Goal: Transaction & Acquisition: Purchase product/service

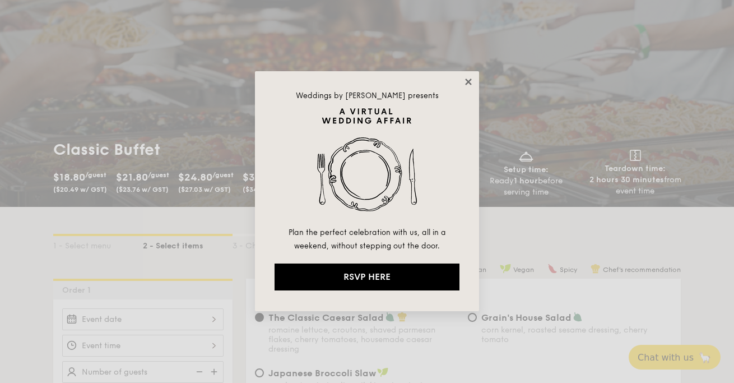
click at [467, 82] on icon at bounding box center [469, 82] width 10 height 10
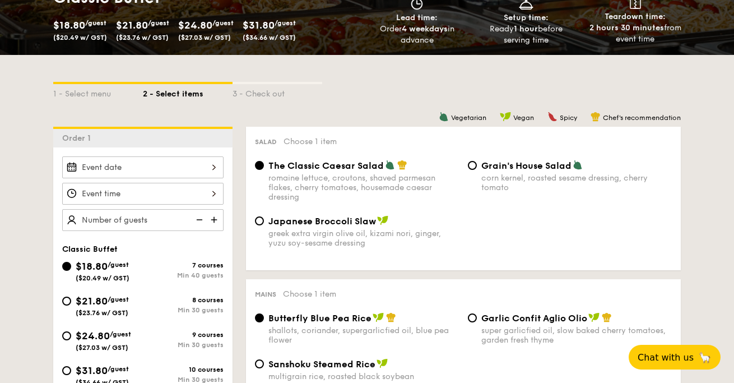
scroll to position [297, 0]
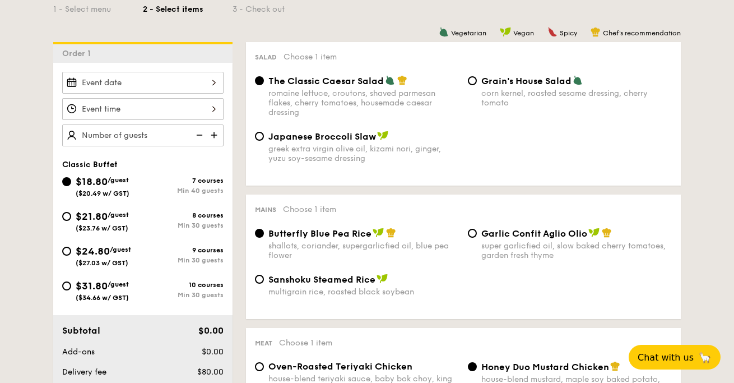
click at [209, 85] on div at bounding box center [142, 83] width 161 height 22
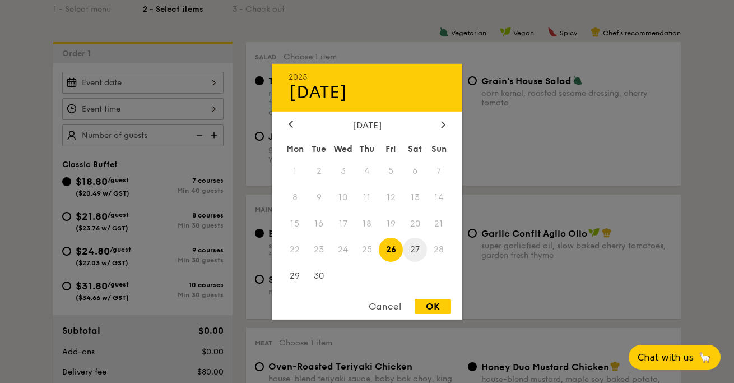
click at [414, 249] on span "27" at bounding box center [415, 250] width 24 height 24
click at [196, 108] on div at bounding box center [367, 191] width 734 height 383
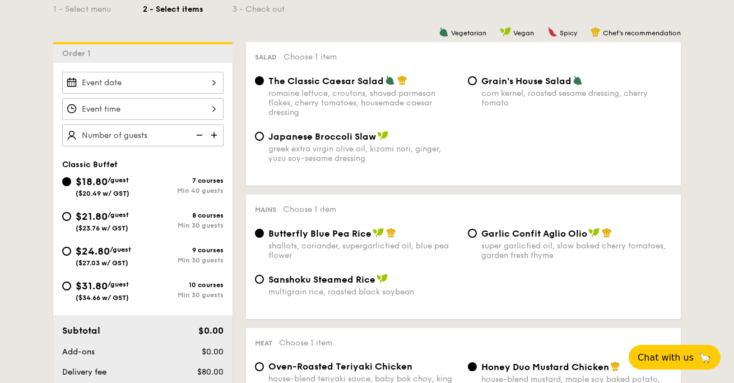
click at [219, 109] on div at bounding box center [142, 109] width 161 height 22
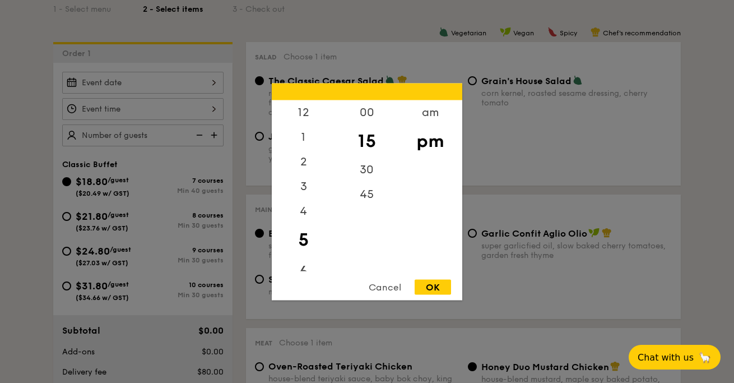
click at [301, 262] on div "6" at bounding box center [303, 272] width 63 height 33
click at [364, 163] on div "30" at bounding box center [366, 173] width 63 height 33
click at [434, 293] on div "OK" at bounding box center [433, 286] width 36 height 15
type input "6:30PM"
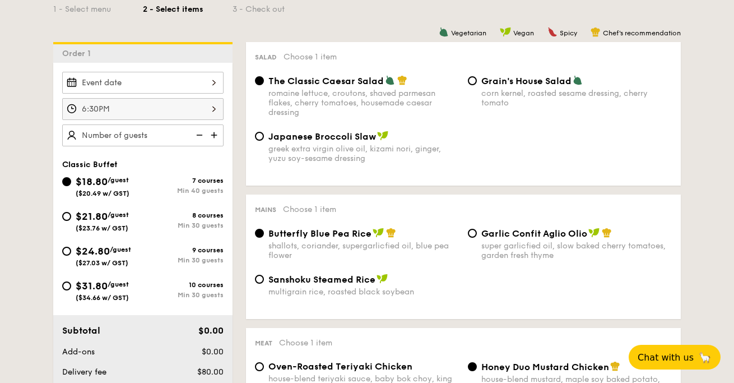
click at [216, 130] on img at bounding box center [215, 134] width 17 height 21
click at [216, 132] on img at bounding box center [215, 134] width 17 height 21
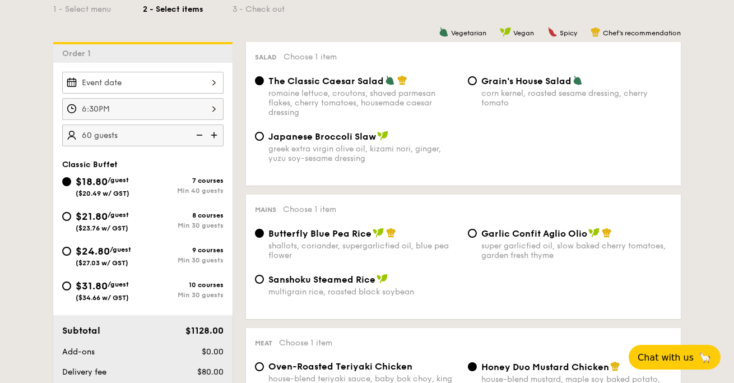
click at [216, 132] on img at bounding box center [215, 134] width 17 height 21
click at [198, 135] on img at bounding box center [198, 134] width 17 height 21
click at [219, 135] on img at bounding box center [215, 134] width 17 height 21
click at [215, 135] on img at bounding box center [215, 134] width 17 height 21
click at [199, 135] on img at bounding box center [198, 134] width 17 height 21
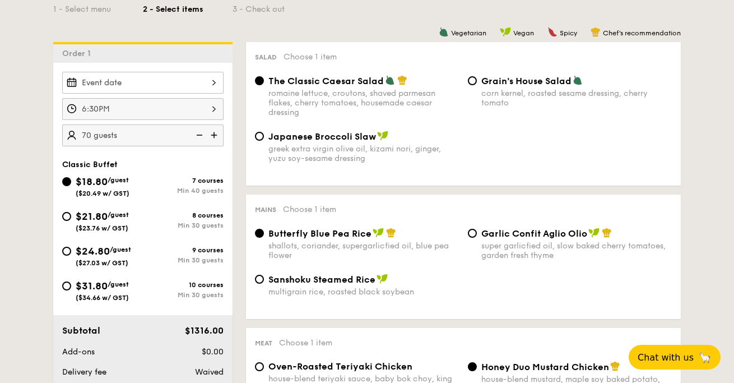
type input "65 guests"
click at [459, 151] on div "greek extra virgin olive oil, kizami nori, ginger, yuzu soy-sesame dressing" at bounding box center [363, 153] width 191 height 19
click at [264, 141] on input "Japanese Broccoli Slaw greek extra virgin olive oil, kizami nori, ginger, yuzu …" at bounding box center [259, 136] width 9 height 9
radio input "true"
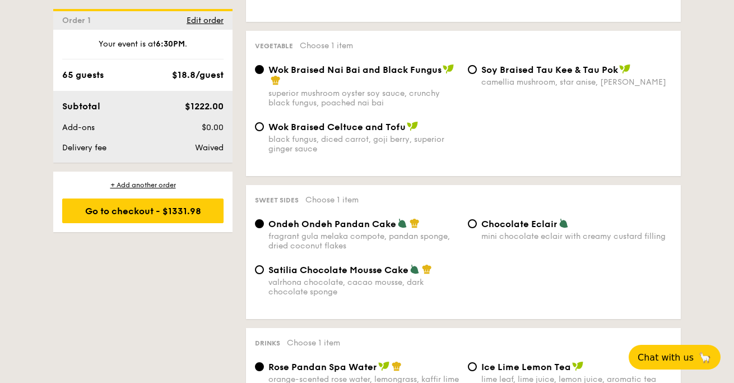
scroll to position [896, 0]
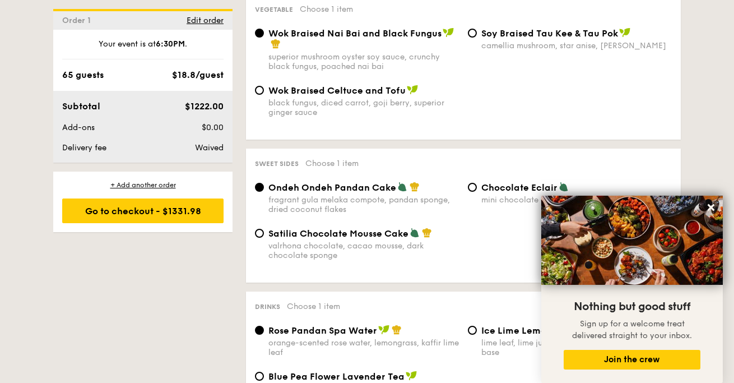
click at [678, 141] on div "Vegetarian Vegan Spicy Chef's recommendation Salad Choose 1 item The Classic Ca…" at bounding box center [457, 105] width 448 height 1327
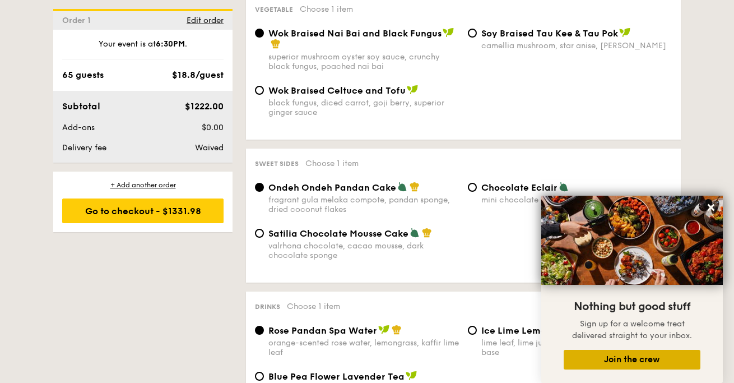
click at [646, 360] on button "Join the crew" at bounding box center [632, 360] width 137 height 20
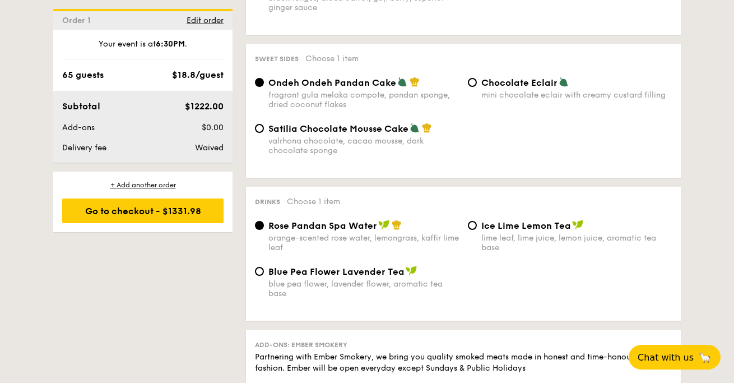
scroll to position [1020, 0]
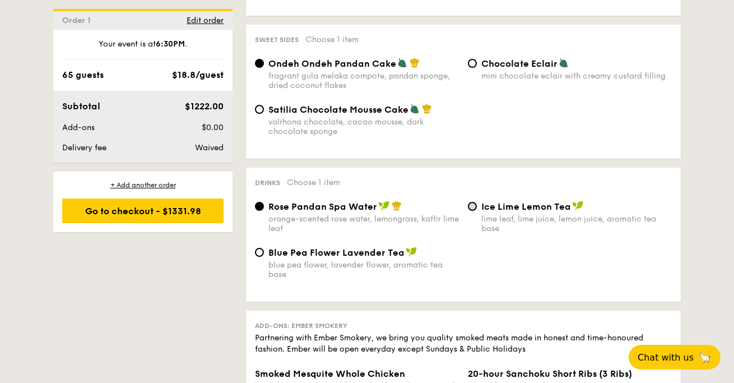
click at [474, 203] on input "Ice Lime Lemon Tea lime leaf, lime juice, lemon juice, aromatic tea base" at bounding box center [472, 206] width 9 height 9
radio input "true"
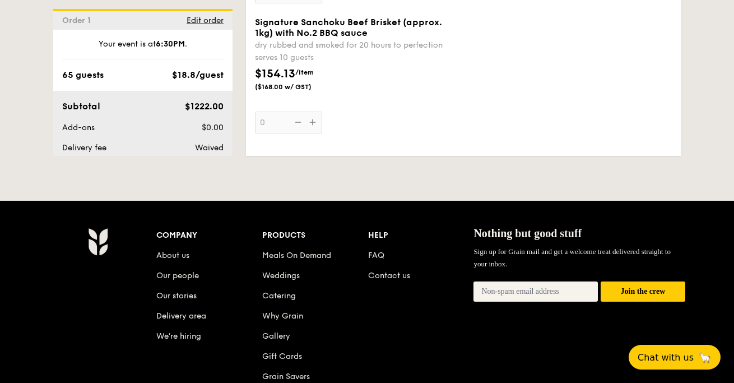
scroll to position [1457, 0]
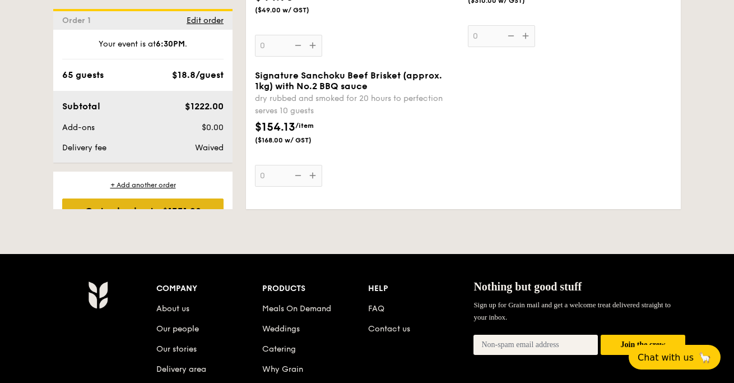
click at [184, 200] on div "Go to checkout - $1331.98" at bounding box center [142, 210] width 161 height 25
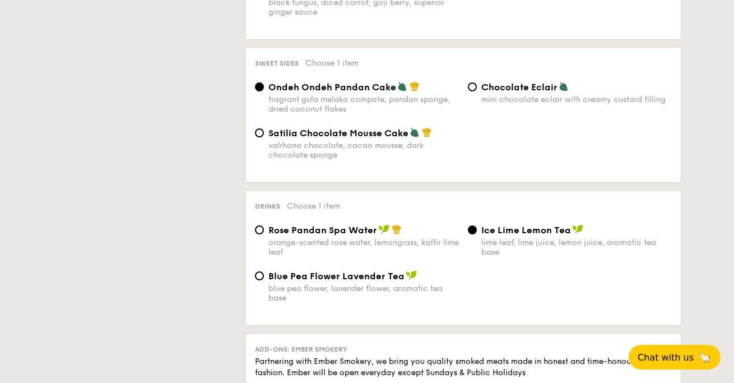
scroll to position [322, 0]
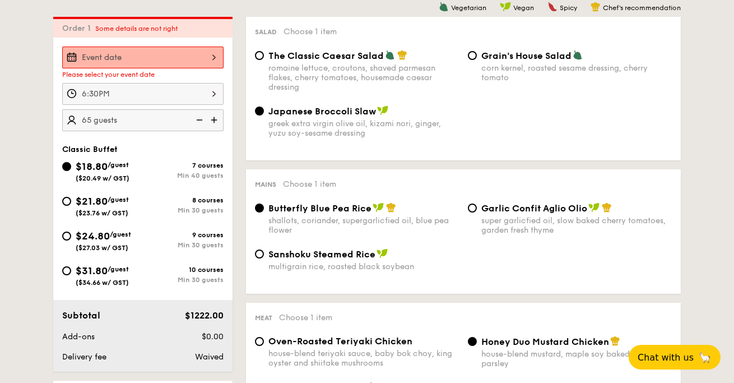
click at [213, 57] on div at bounding box center [142, 58] width 161 height 22
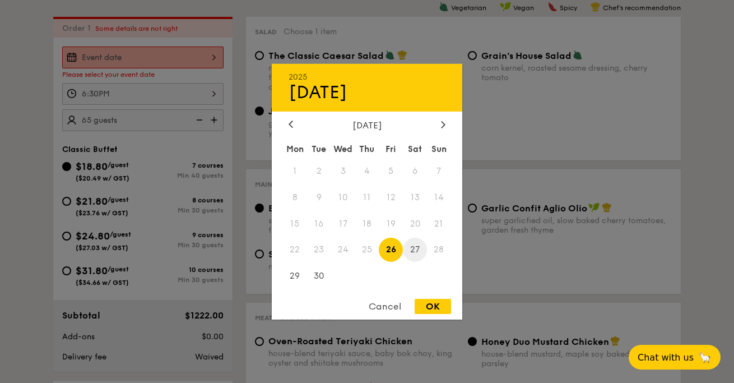
click at [413, 240] on span "27" at bounding box center [415, 250] width 24 height 24
click at [436, 305] on div "OK" at bounding box center [433, 306] width 36 height 15
type input "[DATE]"
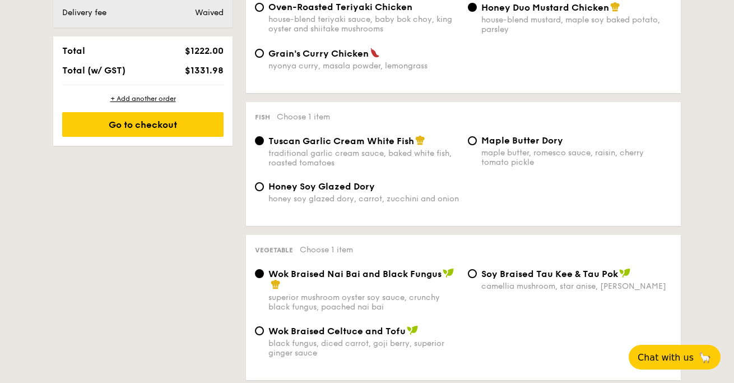
scroll to position [661, 0]
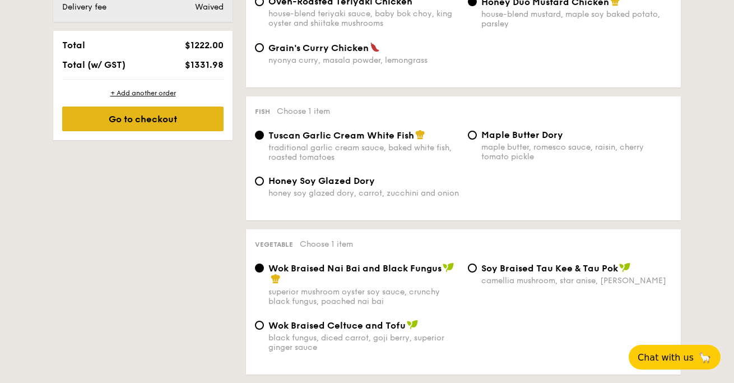
click at [204, 116] on div "Go to checkout" at bounding box center [142, 119] width 161 height 25
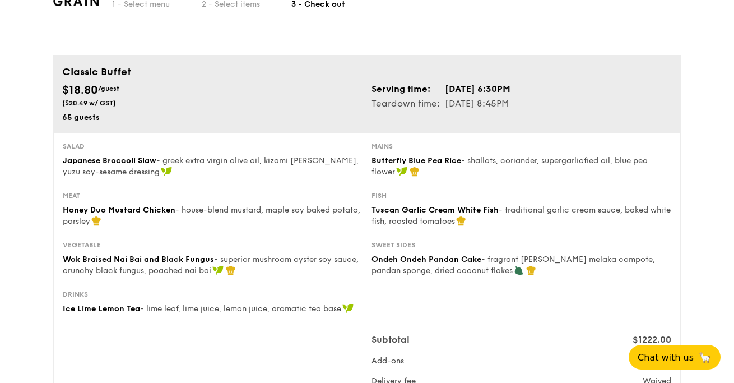
scroll to position [71, 0]
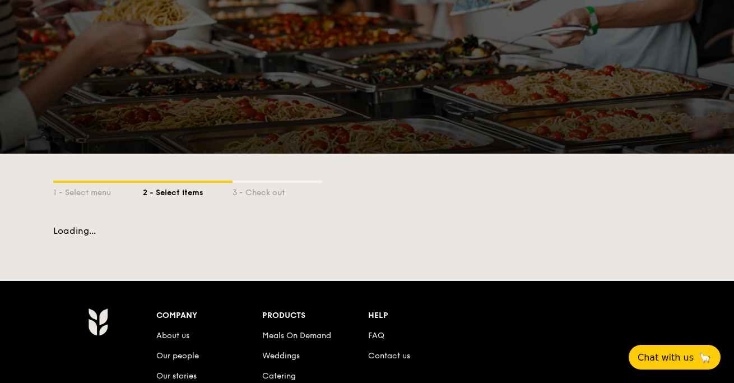
scroll to position [277, 0]
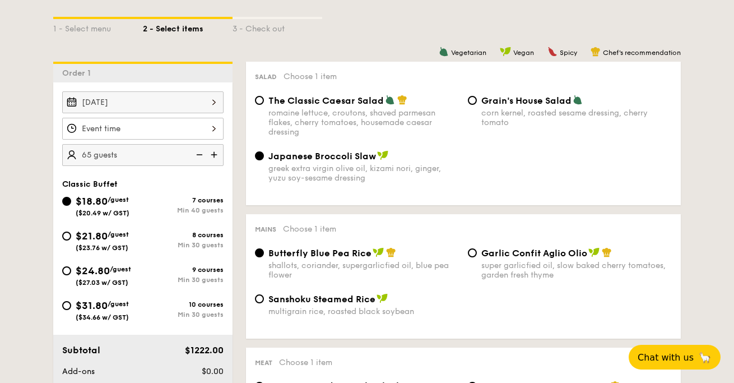
click at [305, 101] on span "The Classic Caesar Salad" at bounding box center [325, 100] width 115 height 11
click at [264, 101] on input "The Classic Caesar Salad romaine lettuce, croutons, shaved parmesan flakes, che…" at bounding box center [259, 100] width 9 height 9
radio input "true"
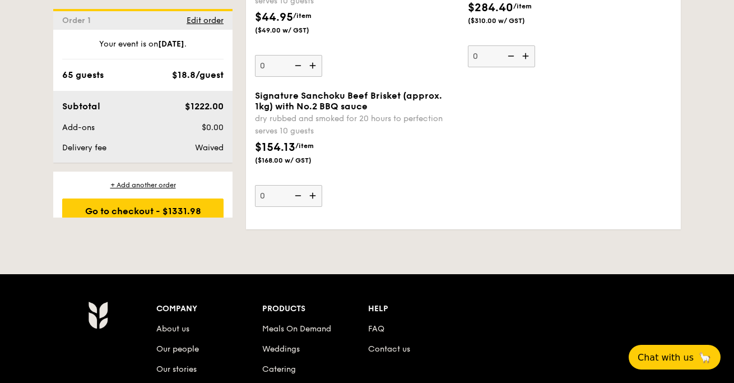
scroll to position [1406, 0]
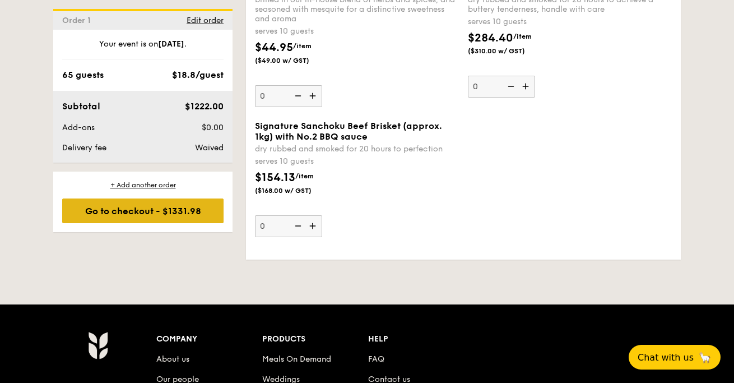
click at [191, 212] on div "Go to checkout - $1331.98" at bounding box center [142, 210] width 161 height 25
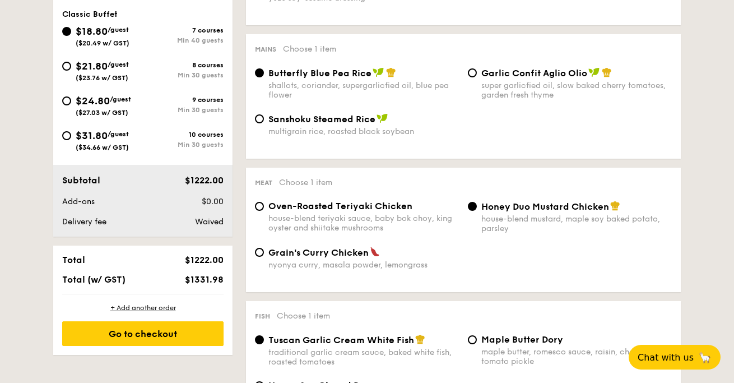
scroll to position [322, 0]
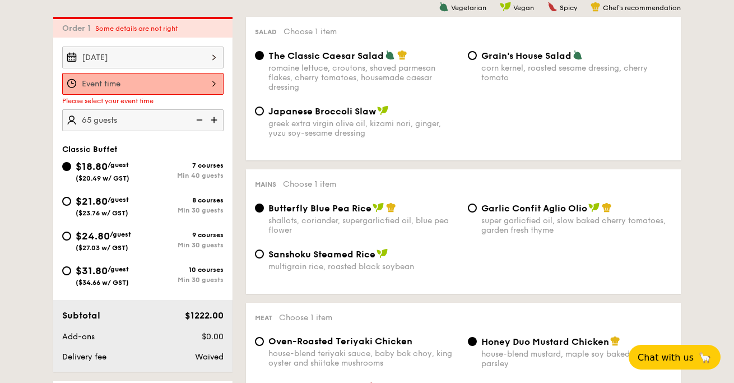
click at [182, 78] on div at bounding box center [142, 84] width 161 height 22
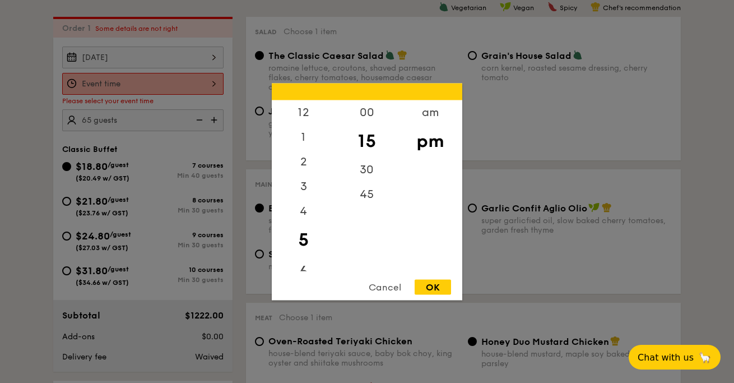
click at [304, 267] on div "6" at bounding box center [303, 272] width 63 height 33
click at [363, 170] on div "30" at bounding box center [366, 173] width 63 height 33
click at [437, 286] on div "OK" at bounding box center [433, 286] width 36 height 15
type input "6:30PM"
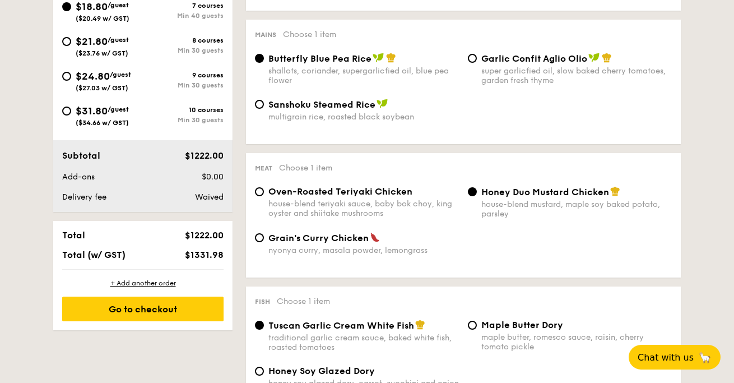
scroll to position [515, 0]
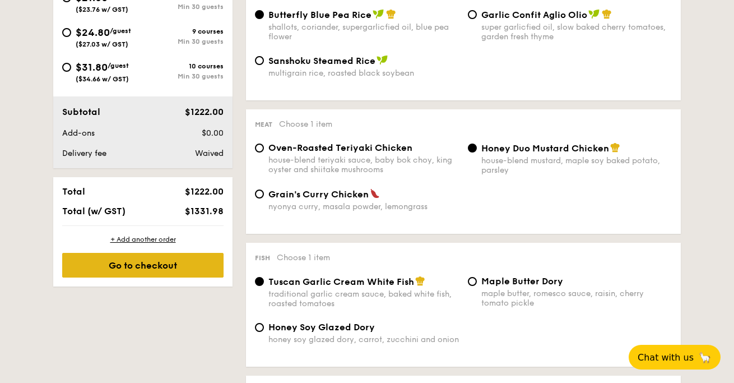
click at [184, 267] on div "Go to checkout" at bounding box center [142, 265] width 161 height 25
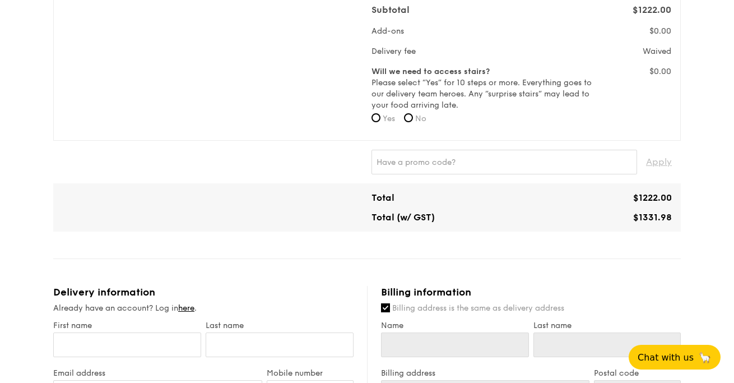
scroll to position [374, 0]
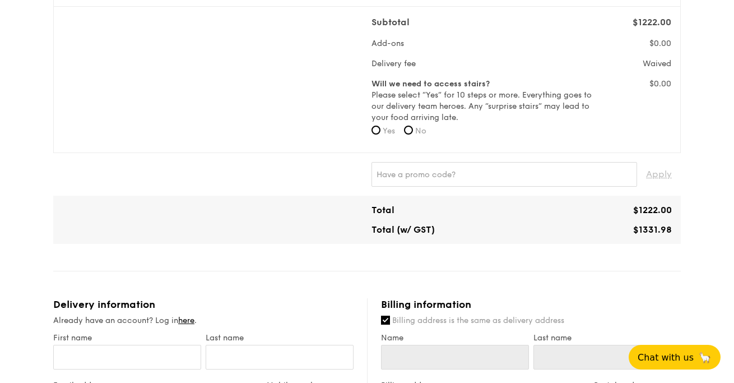
click at [423, 131] on span "No" at bounding box center [420, 131] width 11 height 10
click at [413, 131] on input "No" at bounding box center [408, 130] width 9 height 9
radio input "true"
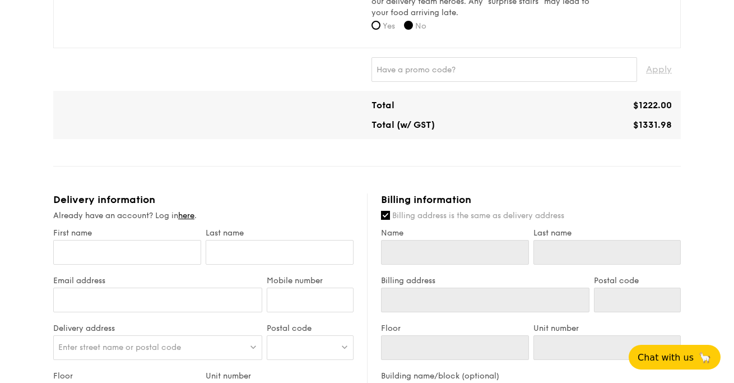
scroll to position [480, 0]
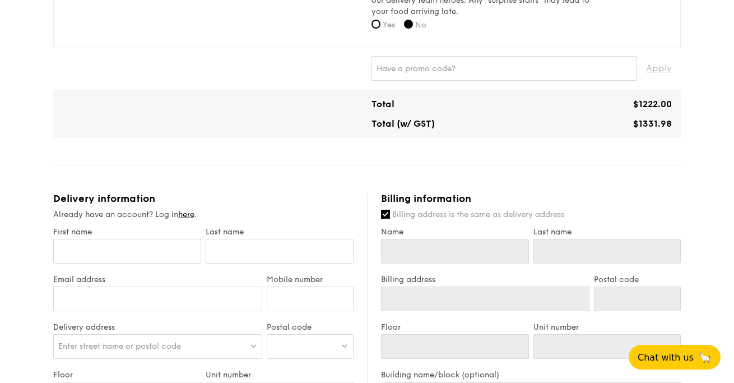
click at [387, 213] on input "Billing address is the same as delivery address" at bounding box center [385, 214] width 9 height 9
checkbox input "false"
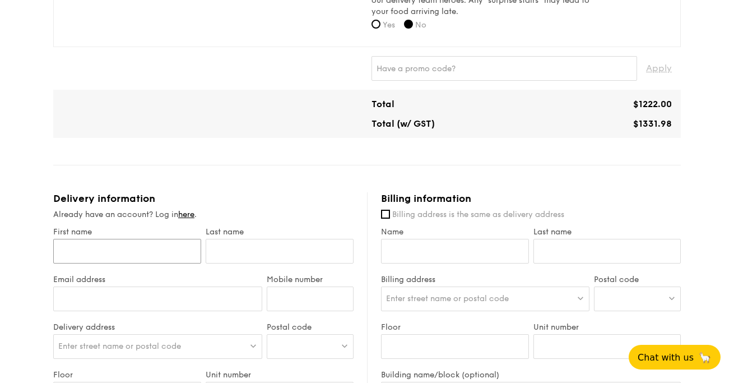
click at [156, 249] on input "First name" at bounding box center [127, 251] width 148 height 25
click at [195, 217] on link "here" at bounding box center [186, 215] width 16 height 10
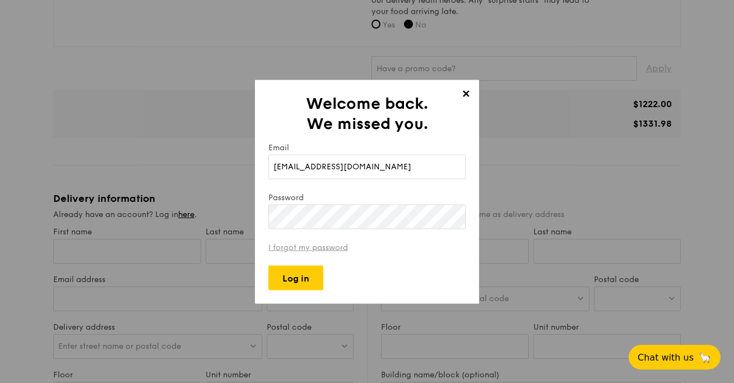
type input "[EMAIL_ADDRESS][DOMAIN_NAME]"
click at [315, 248] on link "I forgot my password" at bounding box center [308, 247] width 80 height 10
click at [308, 282] on input "Log in" at bounding box center [295, 277] width 55 height 25
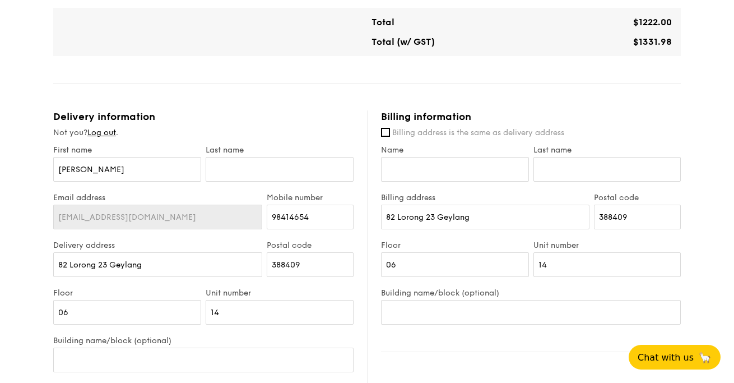
scroll to position [609, 0]
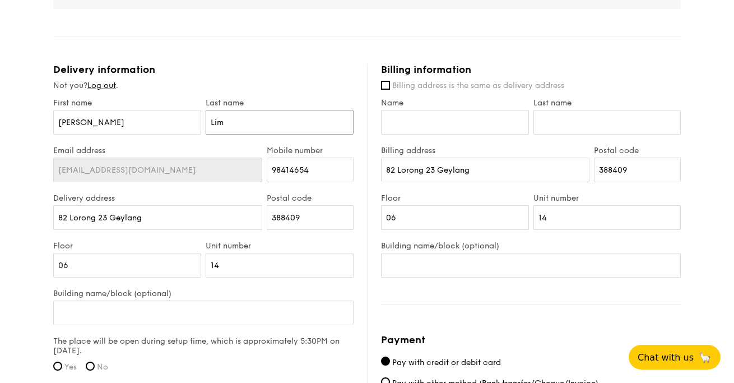
type input "Lim"
type input "[STREET_ADDRESS]"
drag, startPoint x: 308, startPoint y: 224, endPoint x: 227, endPoint y: 213, distance: 82.0
click at [227, 213] on div "Delivery address [STREET_ADDRESS] Postal code 388409" at bounding box center [203, 217] width 305 height 48
paste input "820681"
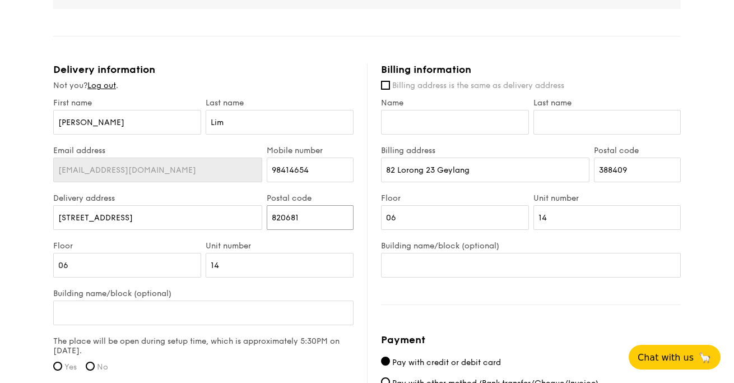
type input "820681"
click at [189, 226] on input "[STREET_ADDRESS]" at bounding box center [157, 217] width 209 height 25
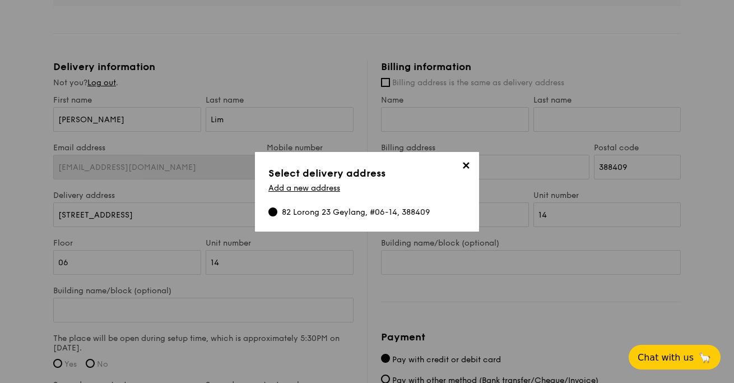
scroll to position [620, 0]
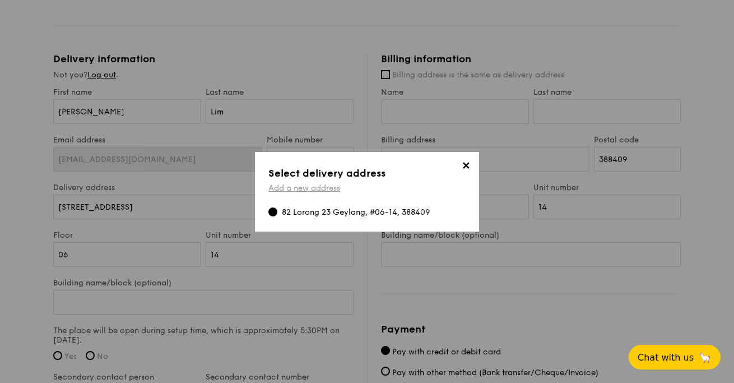
click at [323, 192] on link "Add a new address" at bounding box center [304, 188] width 72 height 10
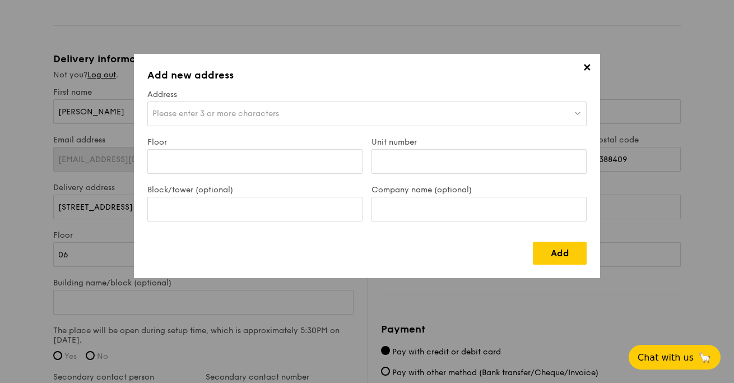
click at [323, 115] on div "Please enter 3 or more characters" at bounding box center [366, 113] width 439 height 25
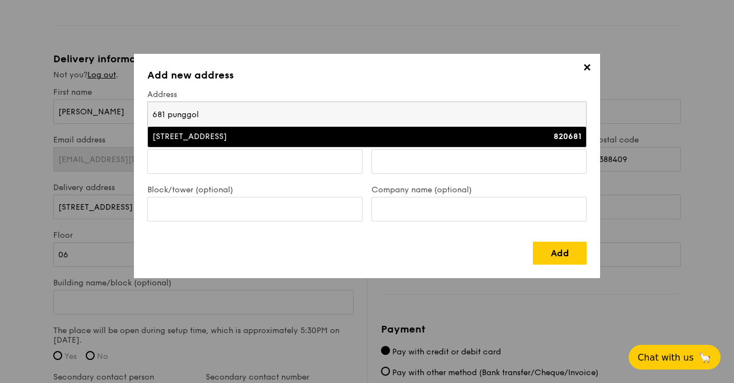
type input "681 punggol"
click at [293, 133] on div "[STREET_ADDRESS]" at bounding box center [313, 136] width 322 height 11
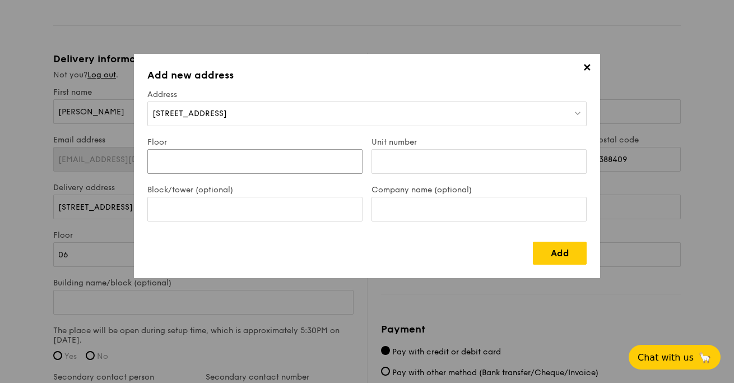
click at [264, 159] on input "Floor" at bounding box center [254, 161] width 215 height 25
drag, startPoint x: 286, startPoint y: 165, endPoint x: 162, endPoint y: 162, distance: 124.5
click at [161, 163] on input "04-02/03" at bounding box center [254, 161] width 215 height 25
type input "04"
click at [390, 157] on input "Unit number" at bounding box center [479, 161] width 215 height 25
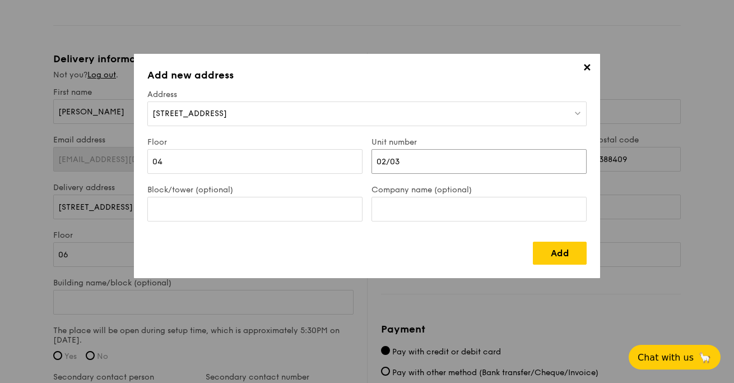
type input "02/03"
type input "[GEOGRAPHIC_DATA]"
type input "BFT punggol oasis"
click at [489, 242] on div "Add" at bounding box center [366, 249] width 439 height 32
click at [557, 256] on link "Add" at bounding box center [560, 253] width 54 height 23
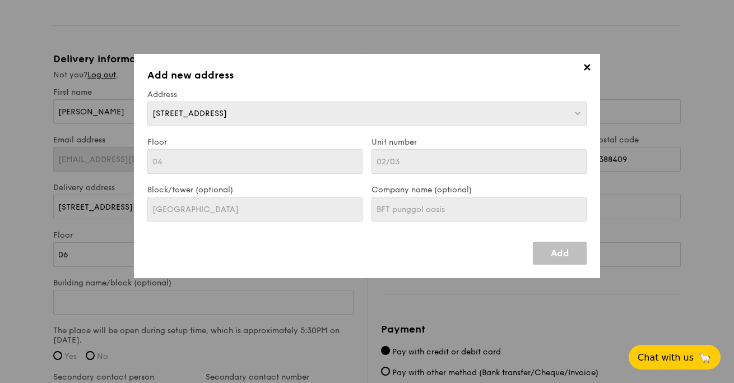
type input "[STREET_ADDRESS]"
type input "04"
type input "02/03"
type input "[GEOGRAPHIC_DATA]"
type input "[STREET_ADDRESS]"
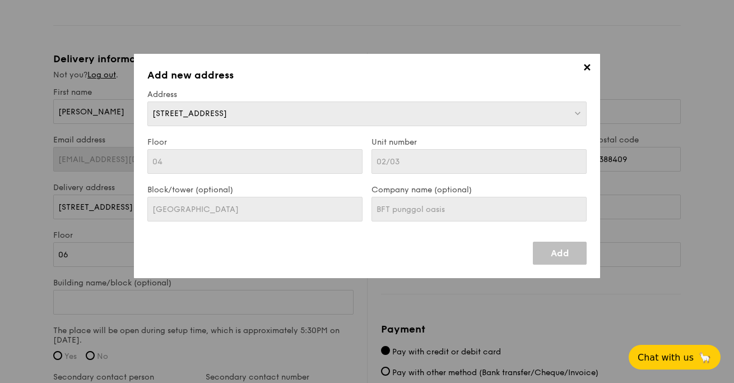
type input "820681"
type input "04"
type input "02/03"
type input "[GEOGRAPHIC_DATA]"
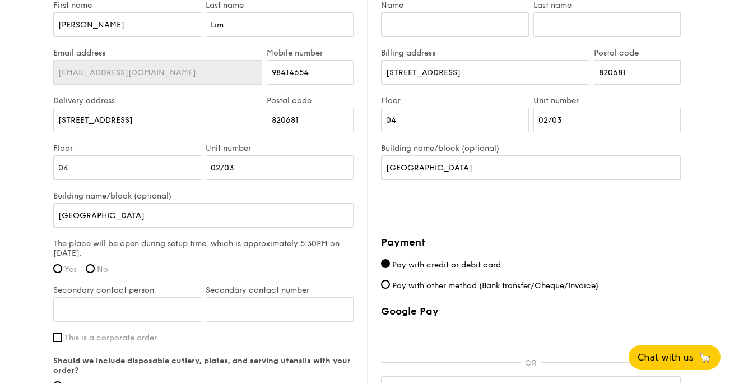
scroll to position [733, 0]
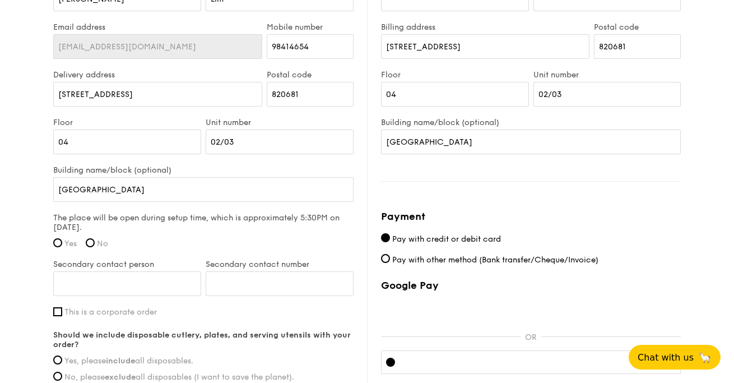
click at [64, 241] on label "Yes" at bounding box center [65, 244] width 24 height 10
click at [62, 241] on input "Yes" at bounding box center [57, 242] width 9 height 9
radio input "true"
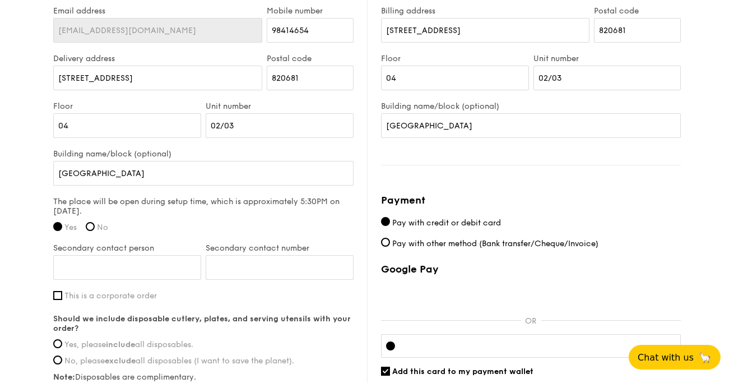
scroll to position [787, 0]
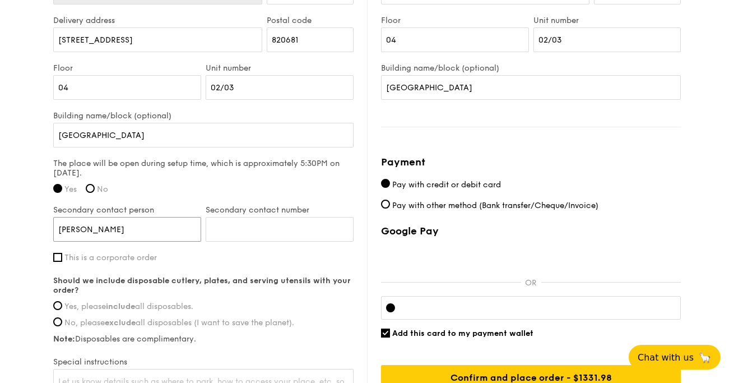
type input "[PERSON_NAME]"
click at [279, 225] on input "Secondary contact number" at bounding box center [280, 229] width 148 height 25
type input "93697746"
click at [163, 308] on span "Yes, please include all disposables." at bounding box center [128, 307] width 129 height 10
click at [62, 308] on input "Yes, please include all disposables." at bounding box center [57, 305] width 9 height 9
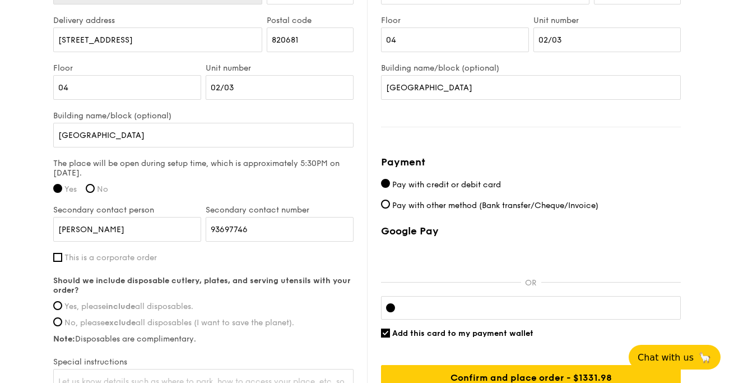
radio input "true"
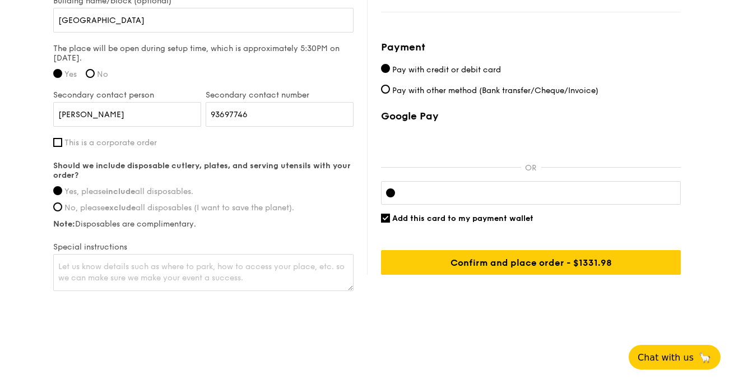
scroll to position [902, 0]
click at [251, 266] on textarea at bounding box center [203, 272] width 300 height 37
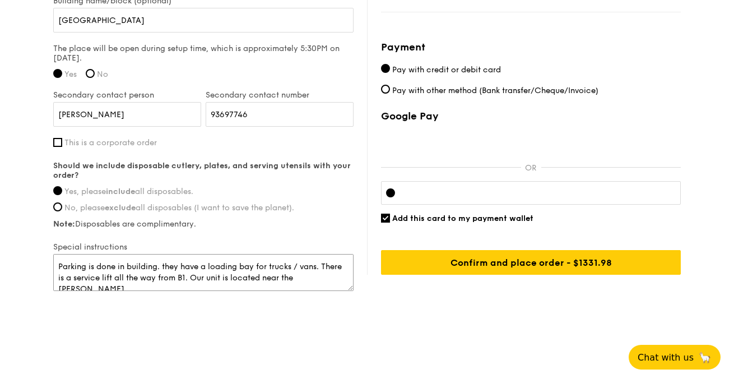
click at [265, 279] on textarea "Parking is done in building. they have a loading bay for trucks / vans. There i…" at bounding box center [203, 272] width 300 height 37
click at [145, 284] on textarea "Parking is done in building. they have a loading bay for trucks / vans. There i…" at bounding box center [203, 272] width 300 height 37
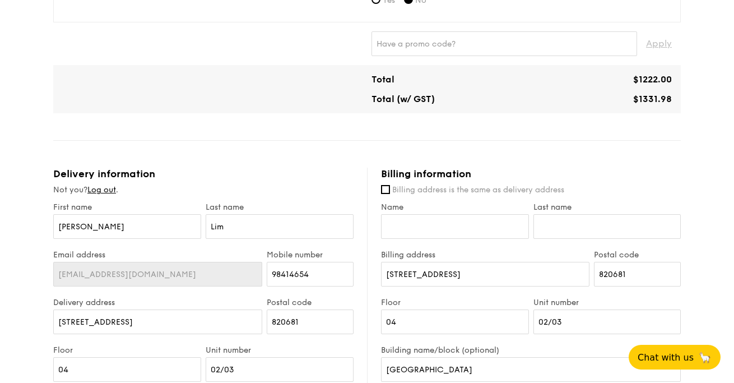
scroll to position [500, 0]
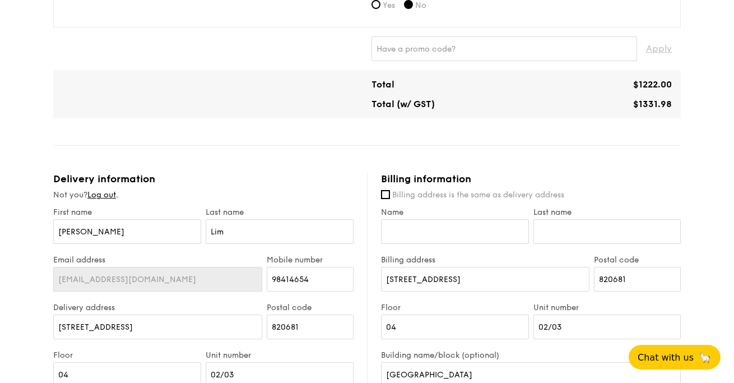
type textarea "Parking is done in building. they have a loading bay for trucks / vans. There i…"
drag, startPoint x: 479, startPoint y: 233, endPoint x: 364, endPoint y: 224, distance: 115.8
click at [444, 231] on input "PP48" at bounding box center [455, 231] width 148 height 25
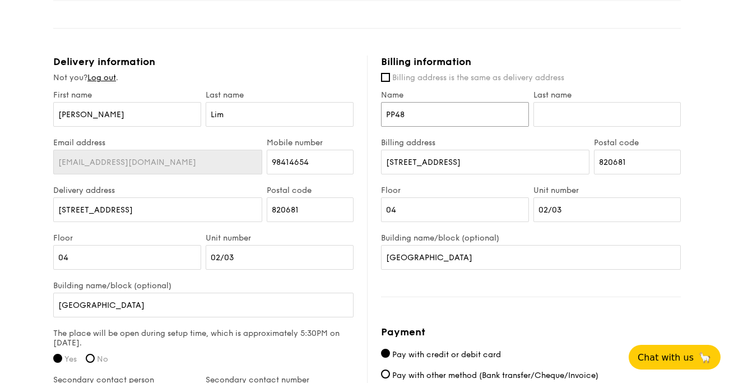
scroll to position [637, 0]
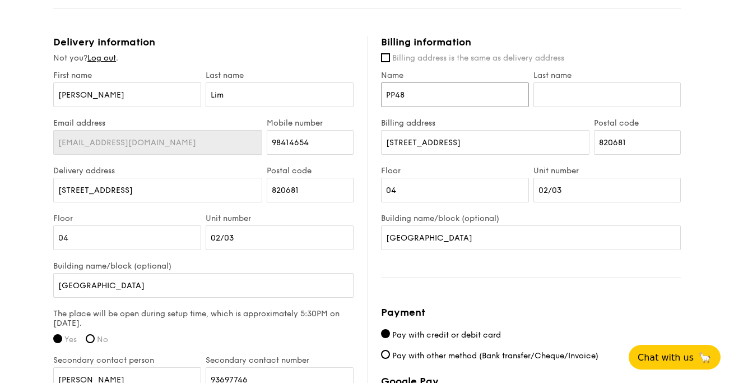
drag, startPoint x: 450, startPoint y: 96, endPoint x: 374, endPoint y: 92, distance: 75.8
click at [374, 92] on div "Billing information Billing address is the same as delivery address Name PP48 L…" at bounding box center [524, 288] width 314 height 504
type input "[PERSON_NAME]"
click at [387, 58] on input "Billing address is the same as delivery address" at bounding box center [385, 57] width 9 height 9
checkbox input "true"
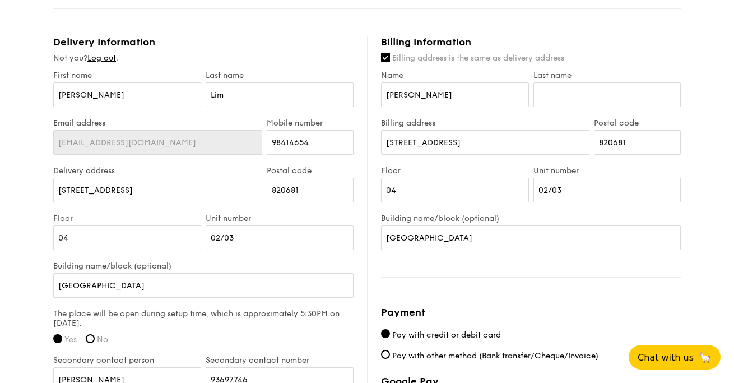
type input "[PERSON_NAME]"
type input "Lim"
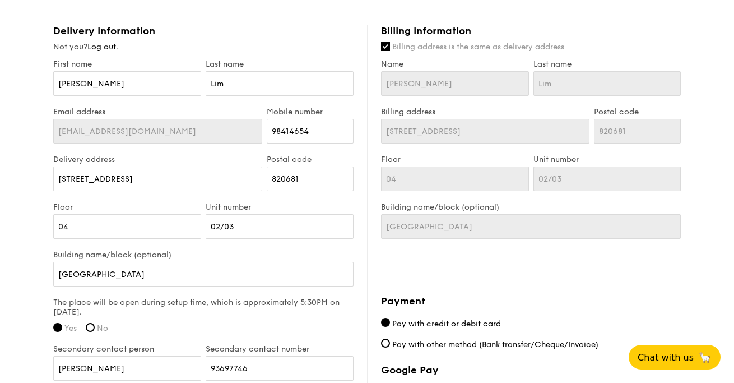
scroll to position [646, 0]
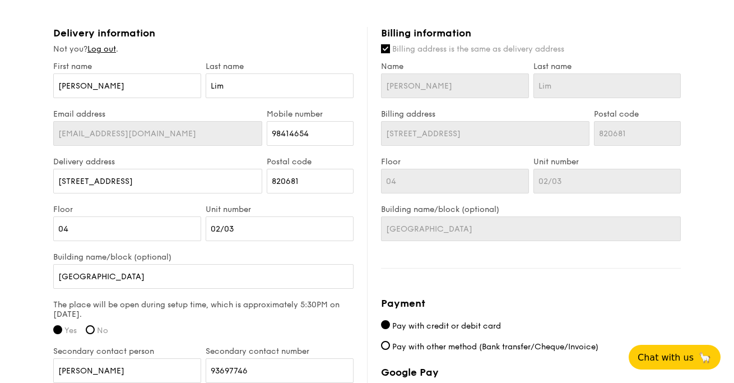
click at [385, 50] on input "Billing address is the same as delivery address" at bounding box center [385, 48] width 9 height 9
checkbox input "false"
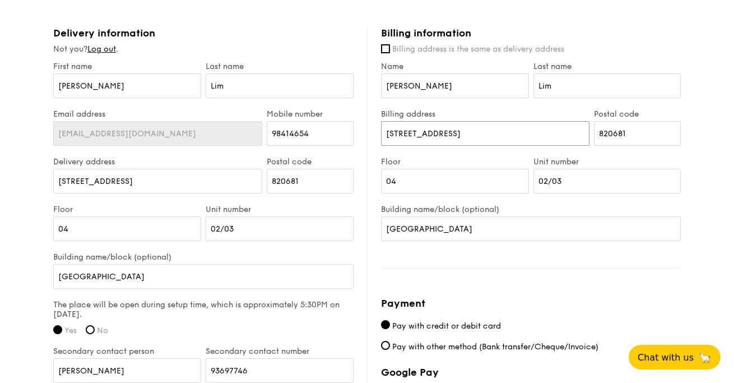
drag, startPoint x: 485, startPoint y: 139, endPoint x: 331, endPoint y: 126, distance: 154.7
click at [331, 126] on div "Delivery information Not you? Log out . First name [PERSON_NAME] Last name [PER…" at bounding box center [367, 288] width 628 height 522
type input "[STREET_ADDRESS]"
drag, startPoint x: 655, startPoint y: 139, endPoint x: 572, endPoint y: 128, distance: 83.2
type input "821617"
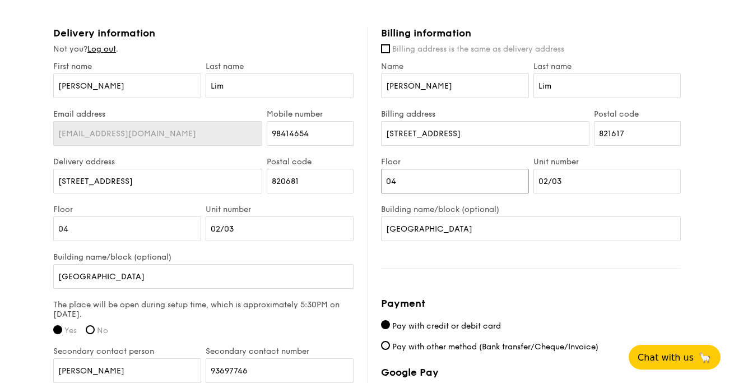
drag, startPoint x: 479, startPoint y: 180, endPoint x: 325, endPoint y: 174, distance: 154.8
click at [326, 174] on div "Delivery information Not you? Log out . First name [PERSON_NAME] Last name [PER…" at bounding box center [367, 288] width 628 height 522
type input "05"
drag, startPoint x: 583, startPoint y: 188, endPoint x: 502, endPoint y: 174, distance: 81.9
type input "793"
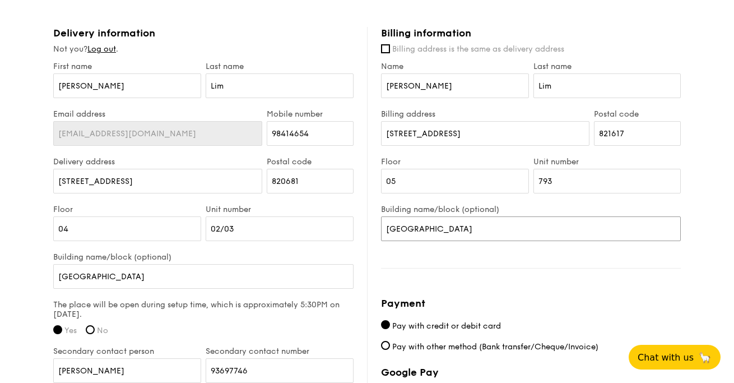
drag, startPoint x: 487, startPoint y: 224, endPoint x: 359, endPoint y: 216, distance: 128.0
click at [359, 216] on div "Delivery information Not you? Log out . First name [PERSON_NAME] Last name [PER…" at bounding box center [367, 288] width 628 height 522
click at [462, 229] on input "[GEOGRAPHIC_DATA]" at bounding box center [531, 228] width 300 height 25
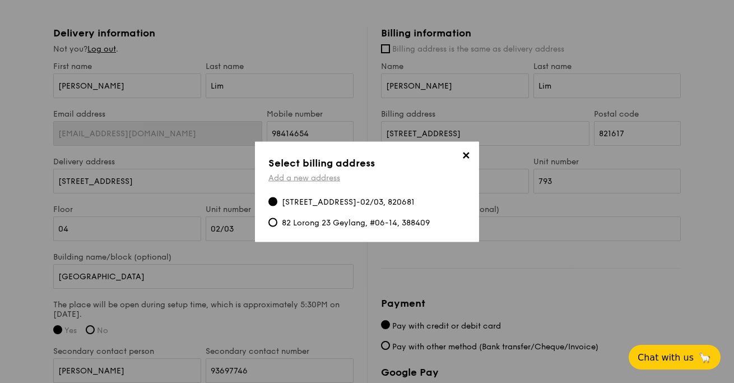
click at [333, 173] on link "Add a new address" at bounding box center [304, 178] width 72 height 10
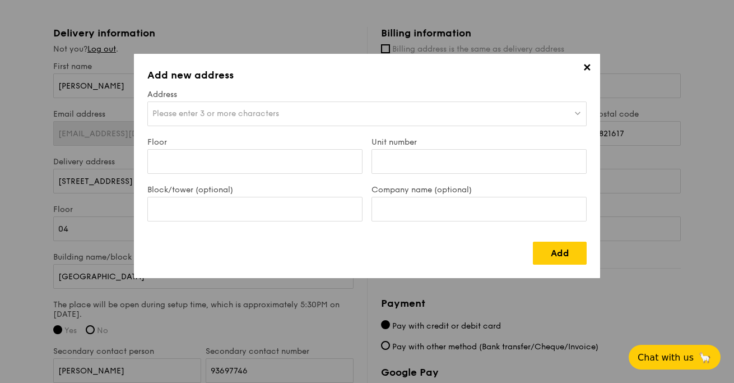
click at [335, 122] on div "Please enter 3 or more characters" at bounding box center [366, 113] width 439 height 25
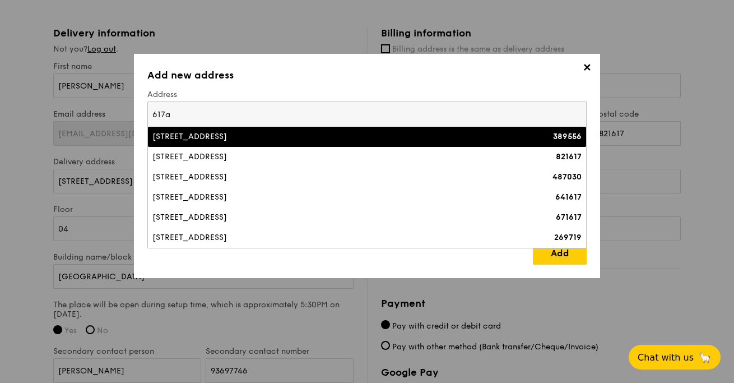
type input "617a"
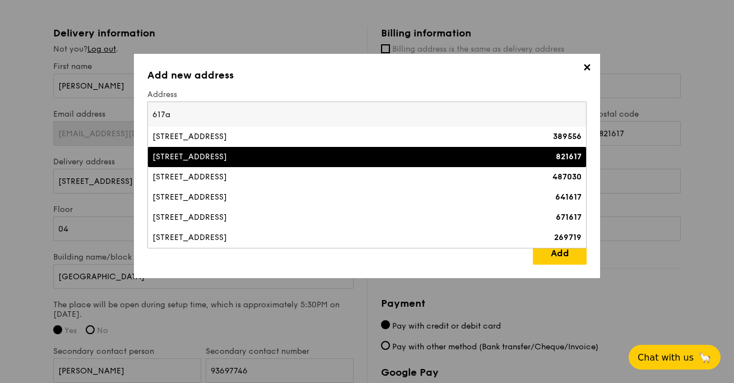
click at [262, 156] on div "[STREET_ADDRESS]" at bounding box center [313, 156] width 322 height 11
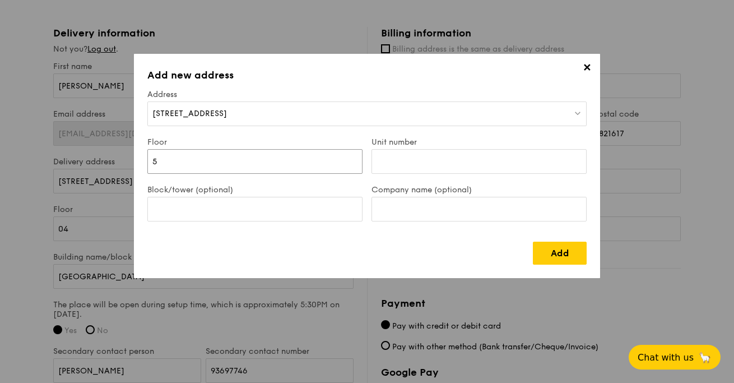
type input "5"
type input "793"
click at [494, 255] on div "Add" at bounding box center [366, 249] width 439 height 32
click at [548, 258] on link "Add" at bounding box center [560, 253] width 54 height 23
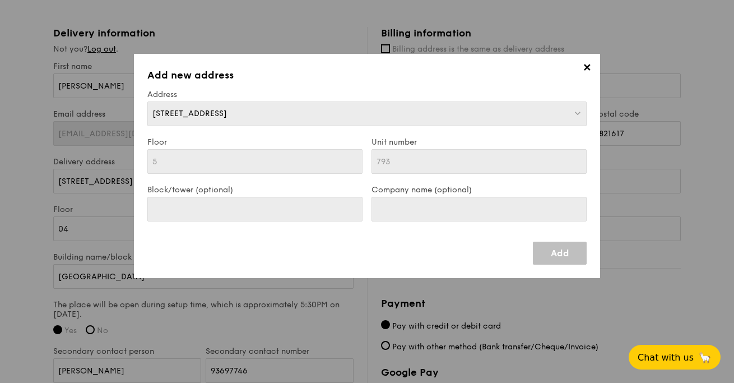
type input "[STREET_ADDRESS]"
type input "821617"
type input "5"
type input "793"
type input "[STREET_ADDRESS]"
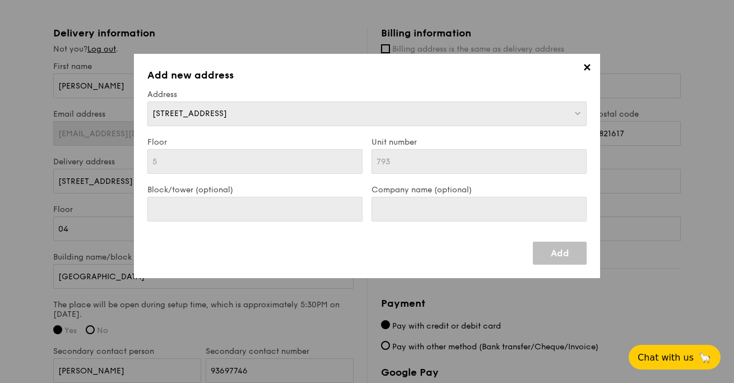
type input "5"
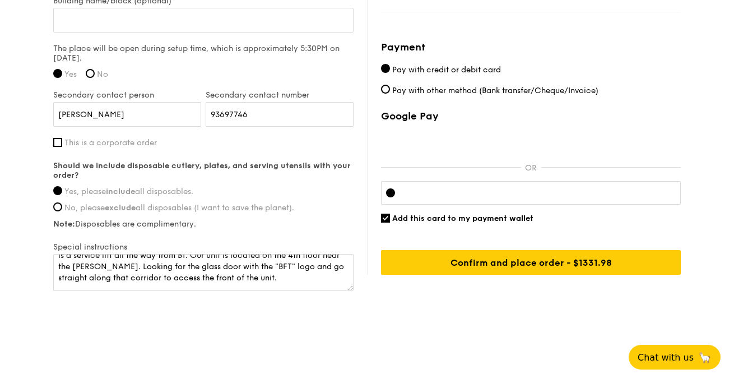
scroll to position [902, 0]
click at [501, 187] on div at bounding box center [531, 193] width 300 height 24
click at [388, 218] on input "Add this card to my payment wallet" at bounding box center [385, 218] width 9 height 9
checkbox input "false"
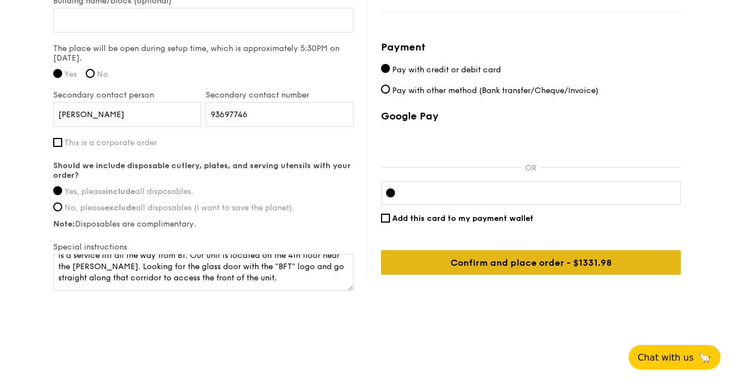
click at [585, 265] on input "Confirm and place order - $1331.98" at bounding box center [531, 262] width 300 height 25
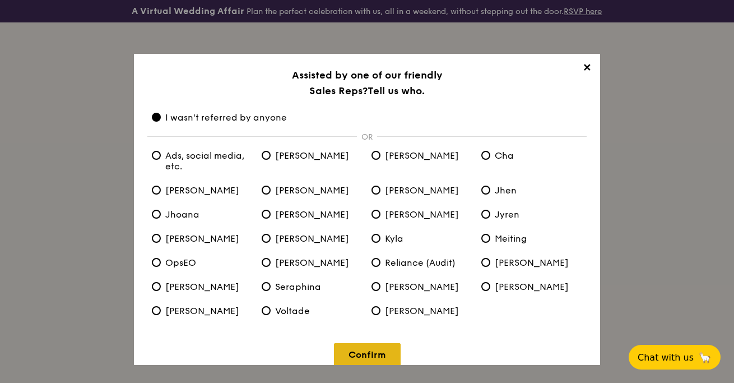
click at [364, 349] on link "Confirm" at bounding box center [367, 354] width 67 height 23
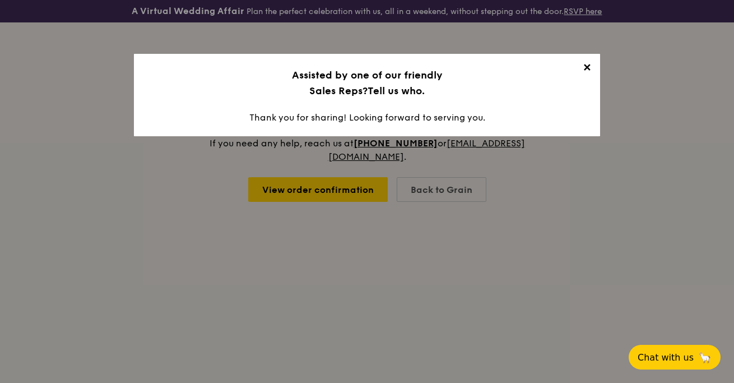
click at [589, 67] on span "✕" at bounding box center [587, 70] width 16 height 16
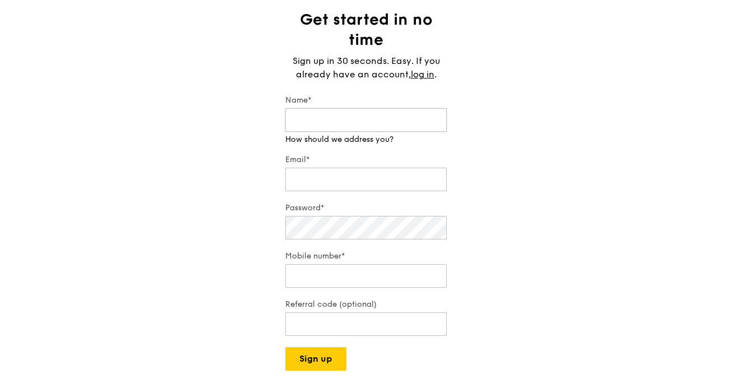
scroll to position [103, 0]
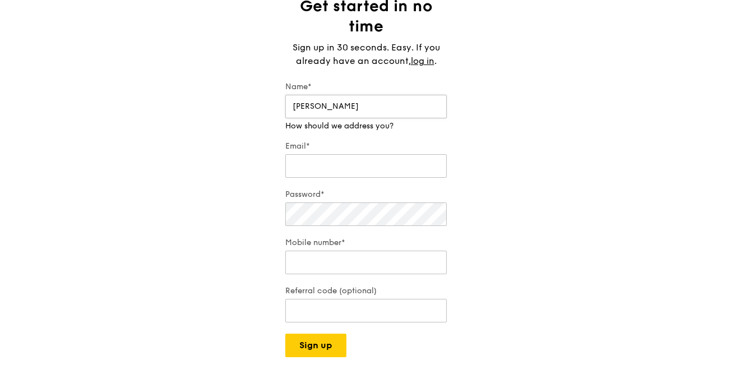
type input "[PERSON_NAME]"
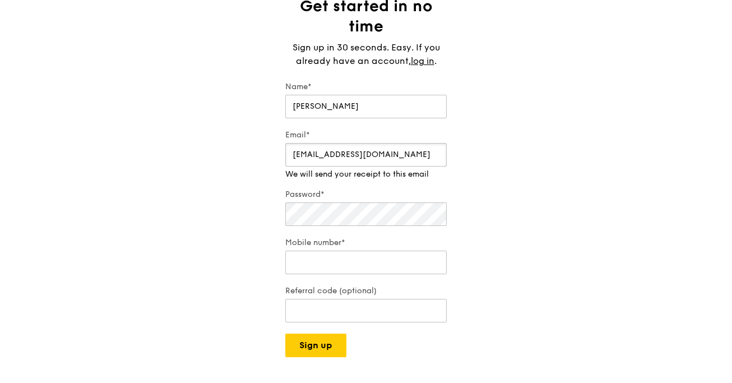
type input "[EMAIL_ADDRESS][DOMAIN_NAME]"
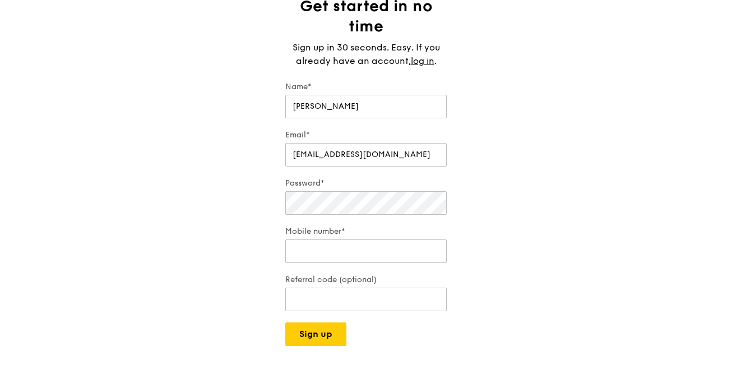
click at [379, 223] on form "Name* amy Email* porkchoppower@gmail.com Password* Mobile number* Referral code…" at bounding box center [365, 213] width 161 height 265
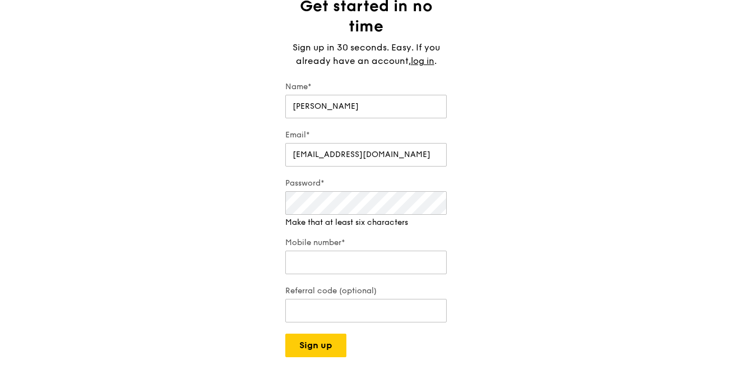
click at [536, 223] on div "Get started in no time Sign up in 30 seconds. Easy. If you already have an acco…" at bounding box center [366, 176] width 732 height 361
click at [326, 275] on form "Name* amy Email* porkchoppower@gmail.com Password* Make that at least six chara…" at bounding box center [365, 219] width 161 height 276
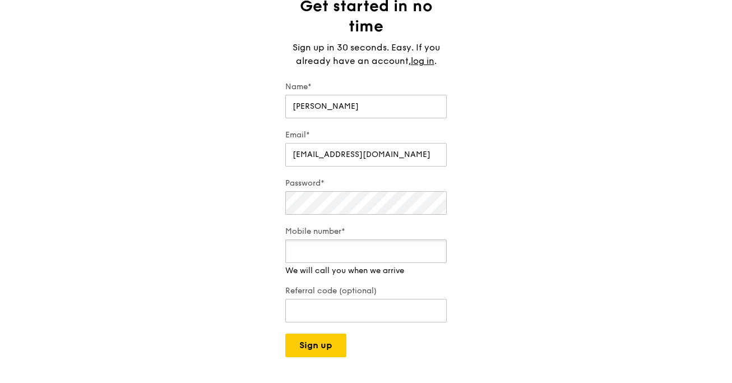
click at [332, 255] on input "Mobile number*" at bounding box center [365, 251] width 161 height 24
type input "98414654"
click at [325, 348] on div "A Virtual Wedding Affair Plan the perfect celebration with us, all in a weekend…" at bounding box center [366, 315] width 732 height 836
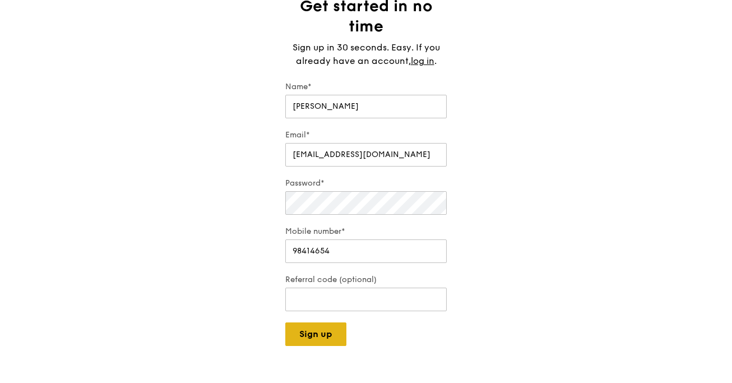
click at [323, 335] on button "Sign up" at bounding box center [315, 334] width 61 height 24
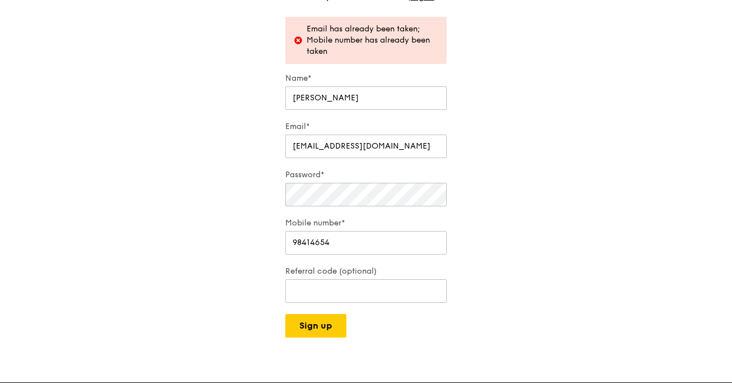
scroll to position [179, 0]
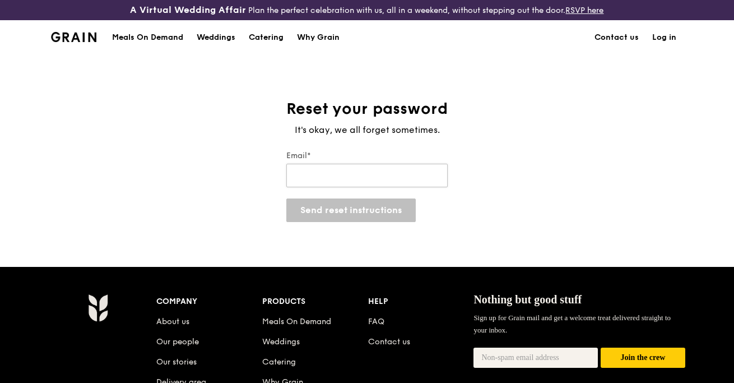
click at [377, 169] on input "Email*" at bounding box center [366, 176] width 161 height 24
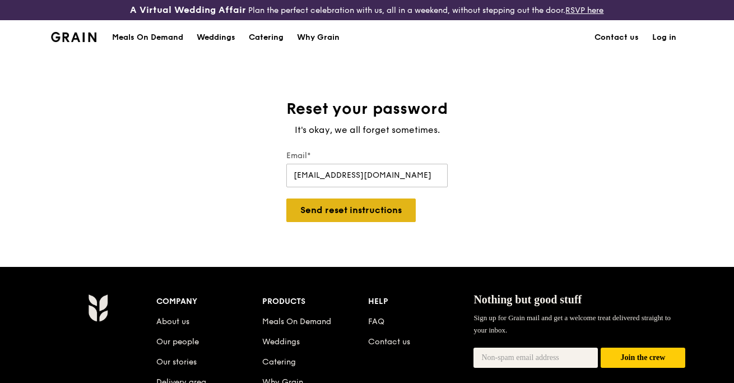
type input "[EMAIL_ADDRESS][DOMAIN_NAME]"
click at [343, 215] on button "Send reset instructions" at bounding box center [350, 210] width 129 height 24
